Goal: Task Accomplishment & Management: Complete application form

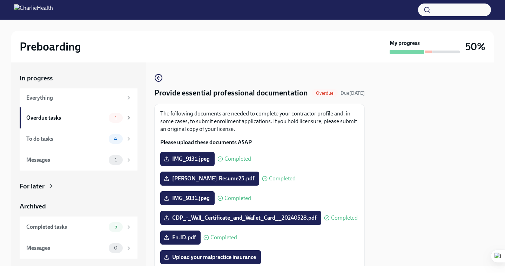
click at [287, 161] on div "The following documents are needed to complete your contractor profile and, in …" at bounding box center [259, 238] width 198 height 256
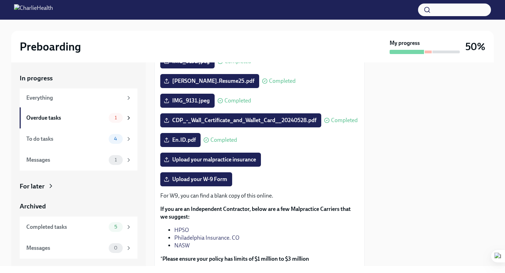
scroll to position [98, 0]
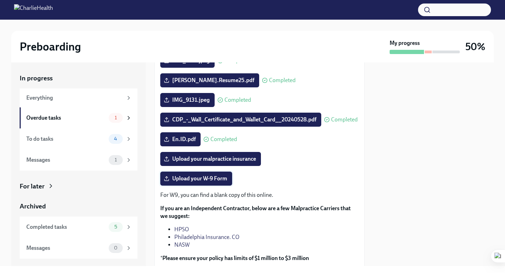
click at [217, 182] on span "Upload your W-9 Form" at bounding box center [196, 178] width 62 height 7
click at [0, 0] on input "Upload your W-9 Form" at bounding box center [0, 0] width 0 height 0
click at [121, 139] on span "4" at bounding box center [116, 138] width 12 height 5
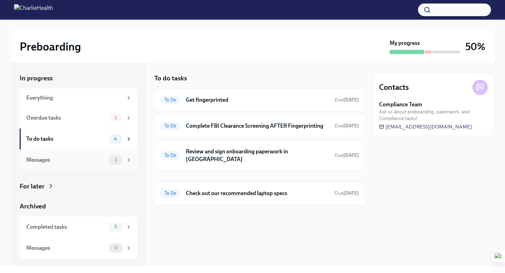
click at [117, 163] on div "1" at bounding box center [116, 160] width 14 height 10
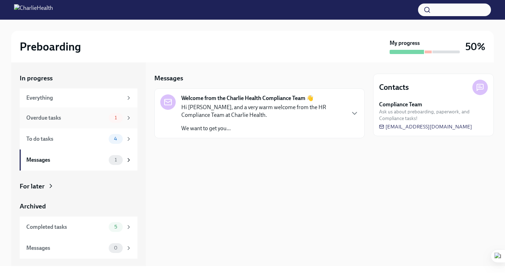
click at [120, 122] on div "1" at bounding box center [116, 118] width 14 height 10
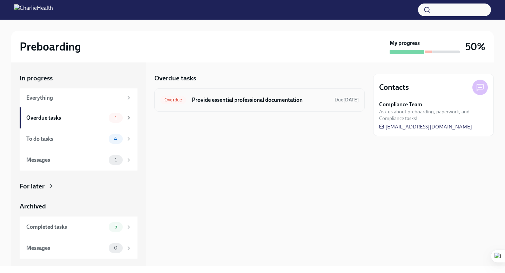
click at [209, 100] on h6 "Provide essential professional documentation" at bounding box center [260, 100] width 137 height 8
